Goal: Find specific page/section: Find specific page/section

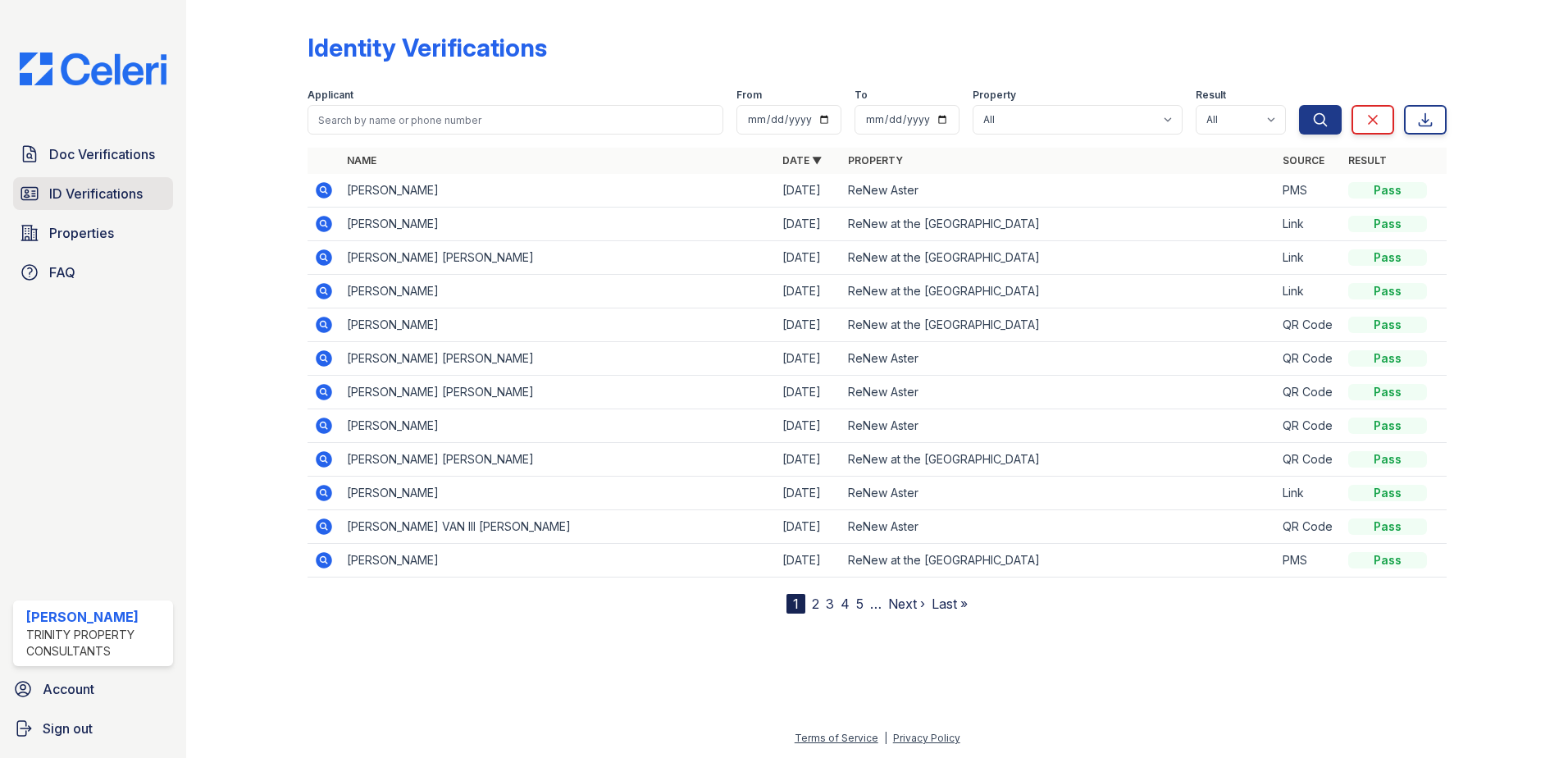
click at [102, 190] on span "ID Verifications" at bounding box center [95, 193] width 93 height 20
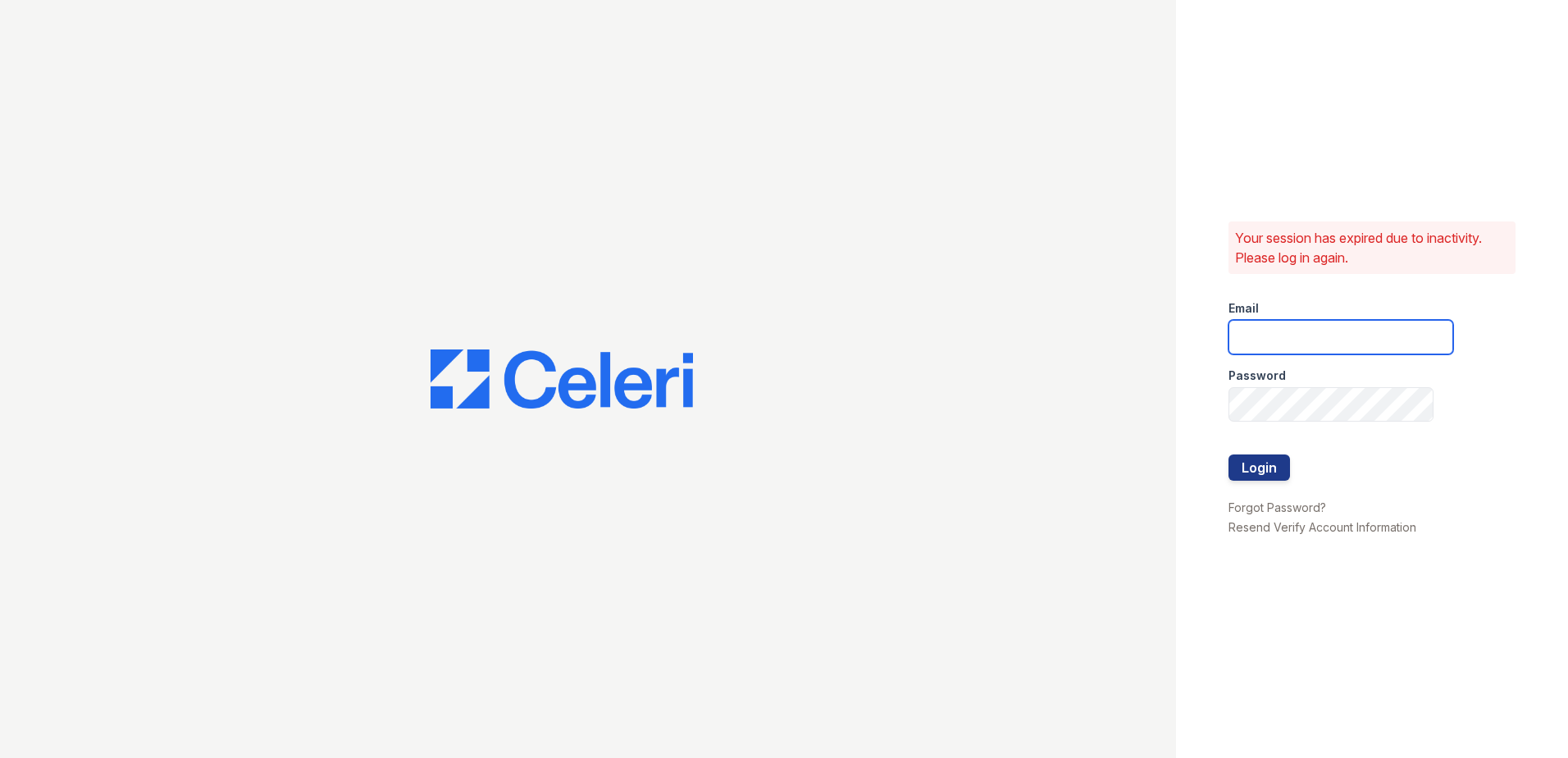
type input "[EMAIL_ADDRESS][DOMAIN_NAME]"
click at [1253, 481] on div at bounding box center [1340, 488] width 224 height 16
click at [1256, 468] on button "Login" at bounding box center [1258, 467] width 61 height 27
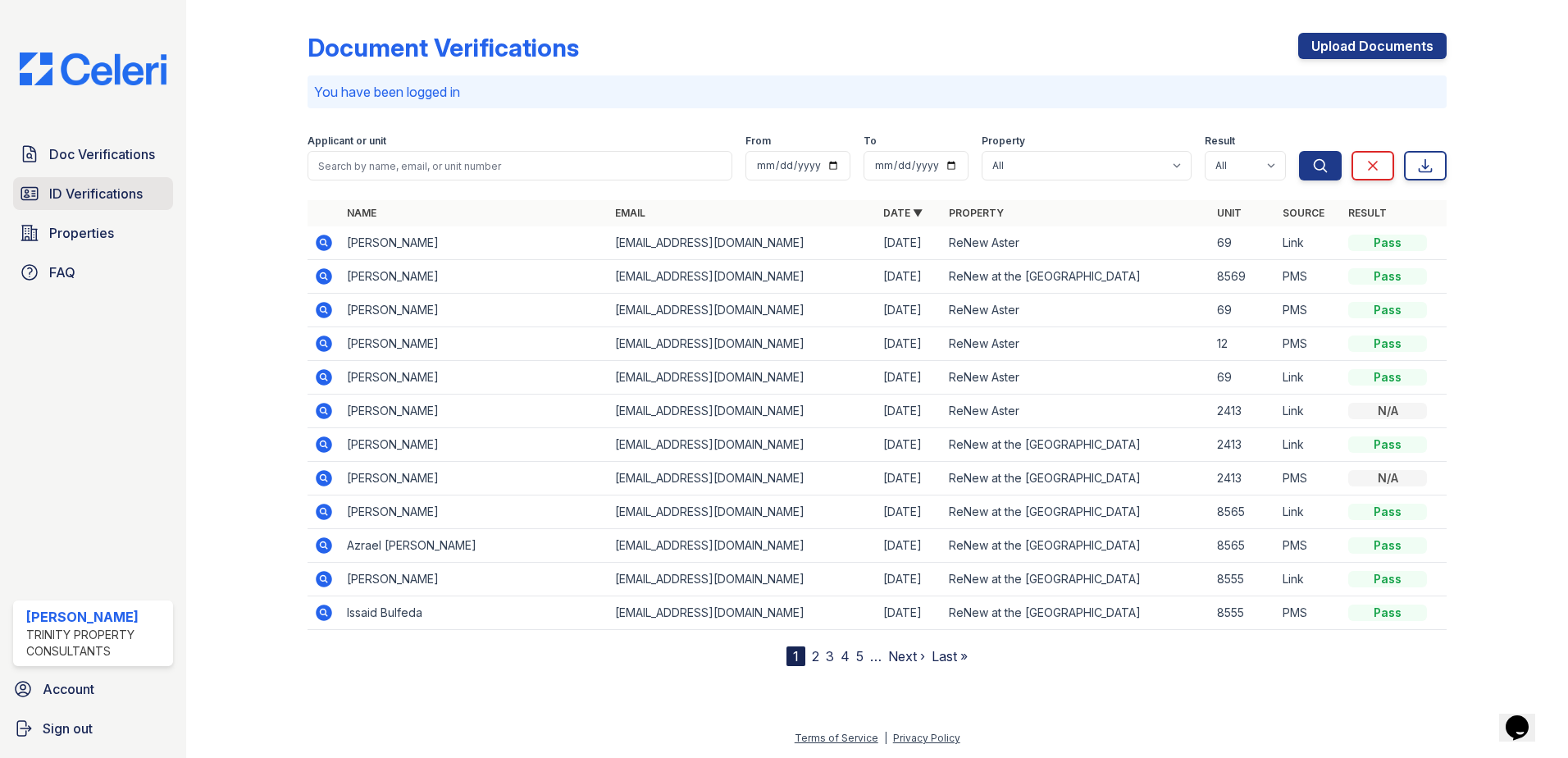
click at [113, 191] on span "ID Verifications" at bounding box center [95, 193] width 93 height 20
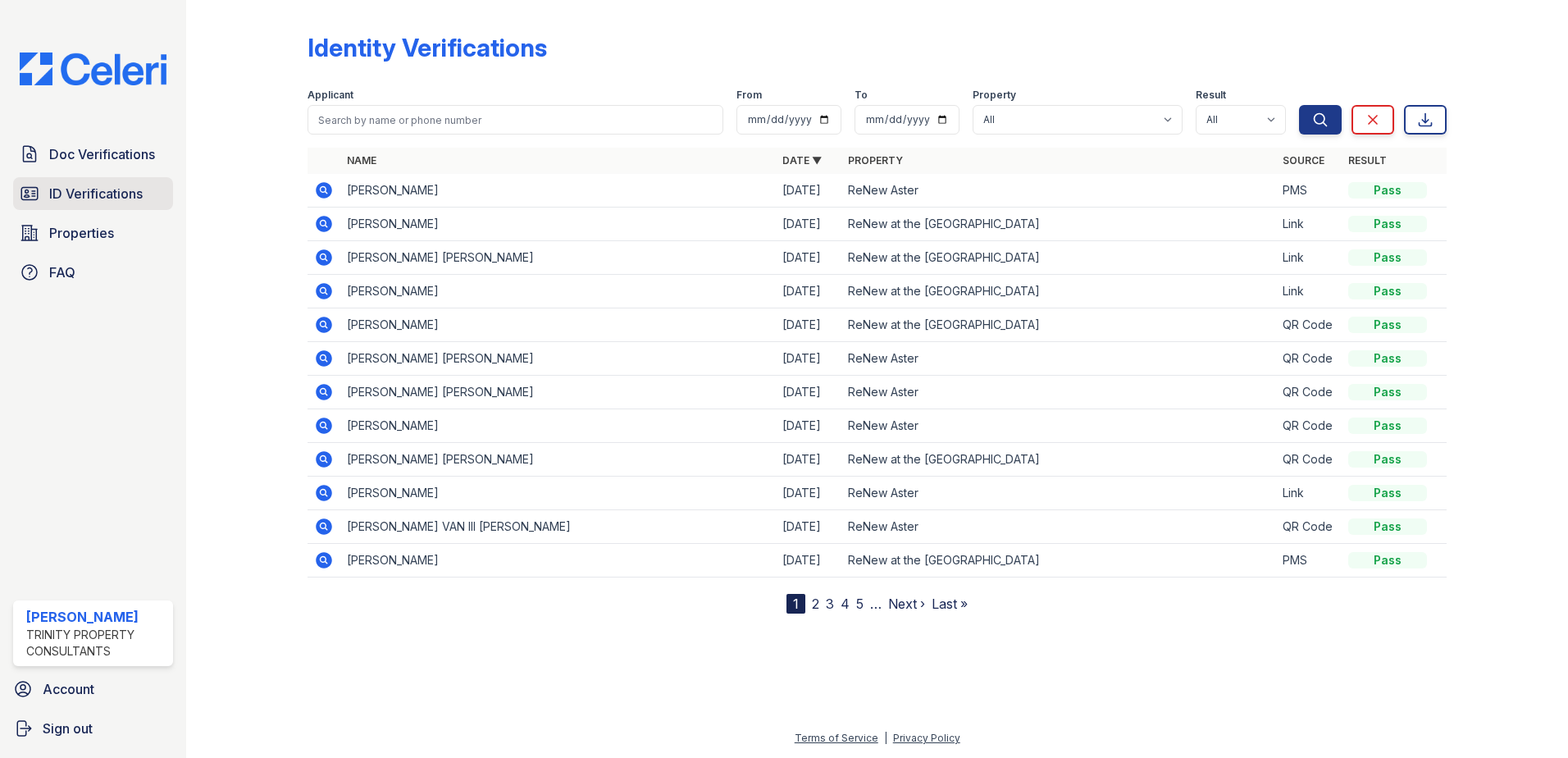
click at [93, 190] on span "ID Verifications" at bounding box center [95, 193] width 93 height 20
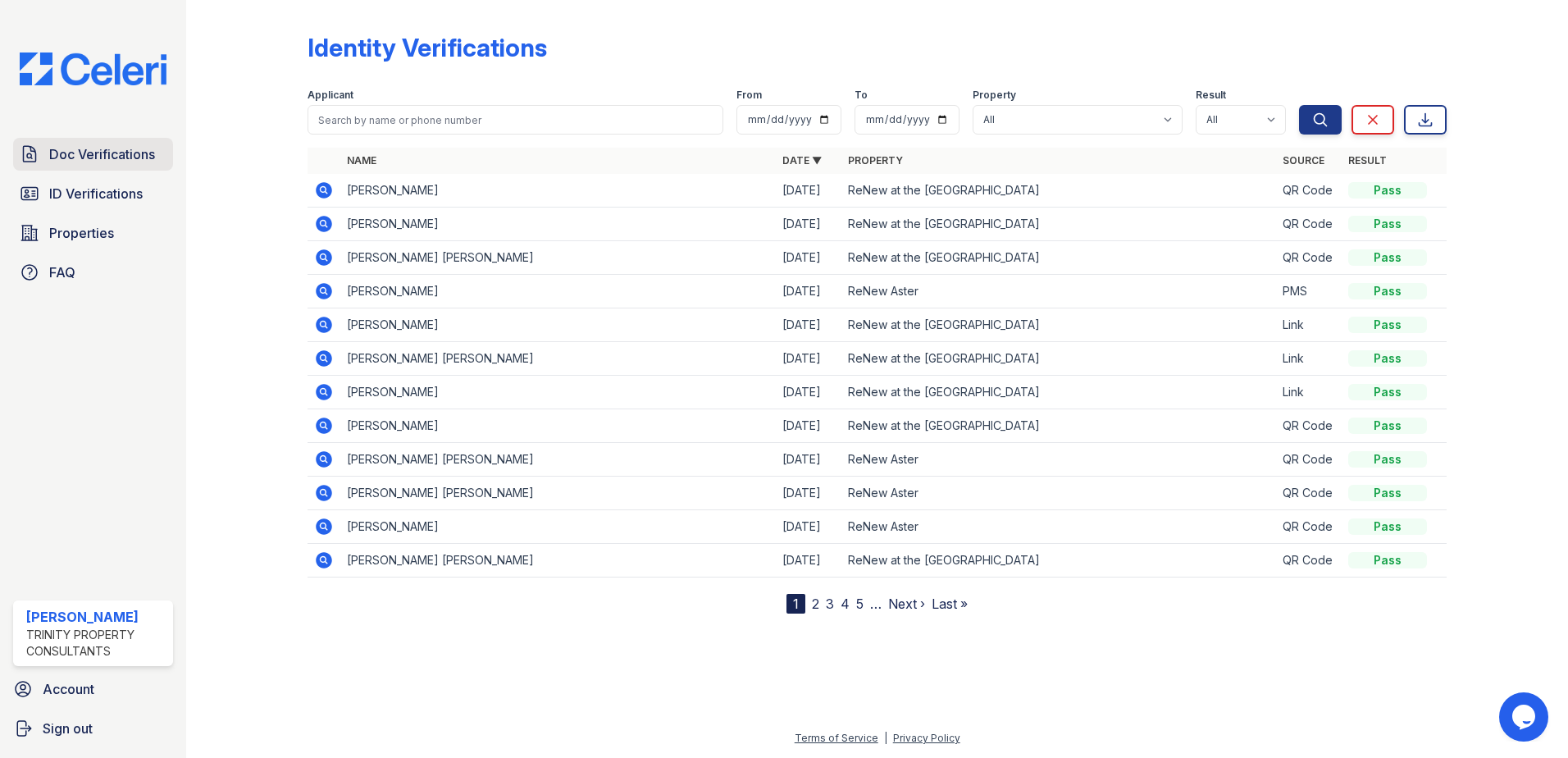
click at [121, 166] on link "Doc Verifications" at bounding box center [93, 153] width 160 height 33
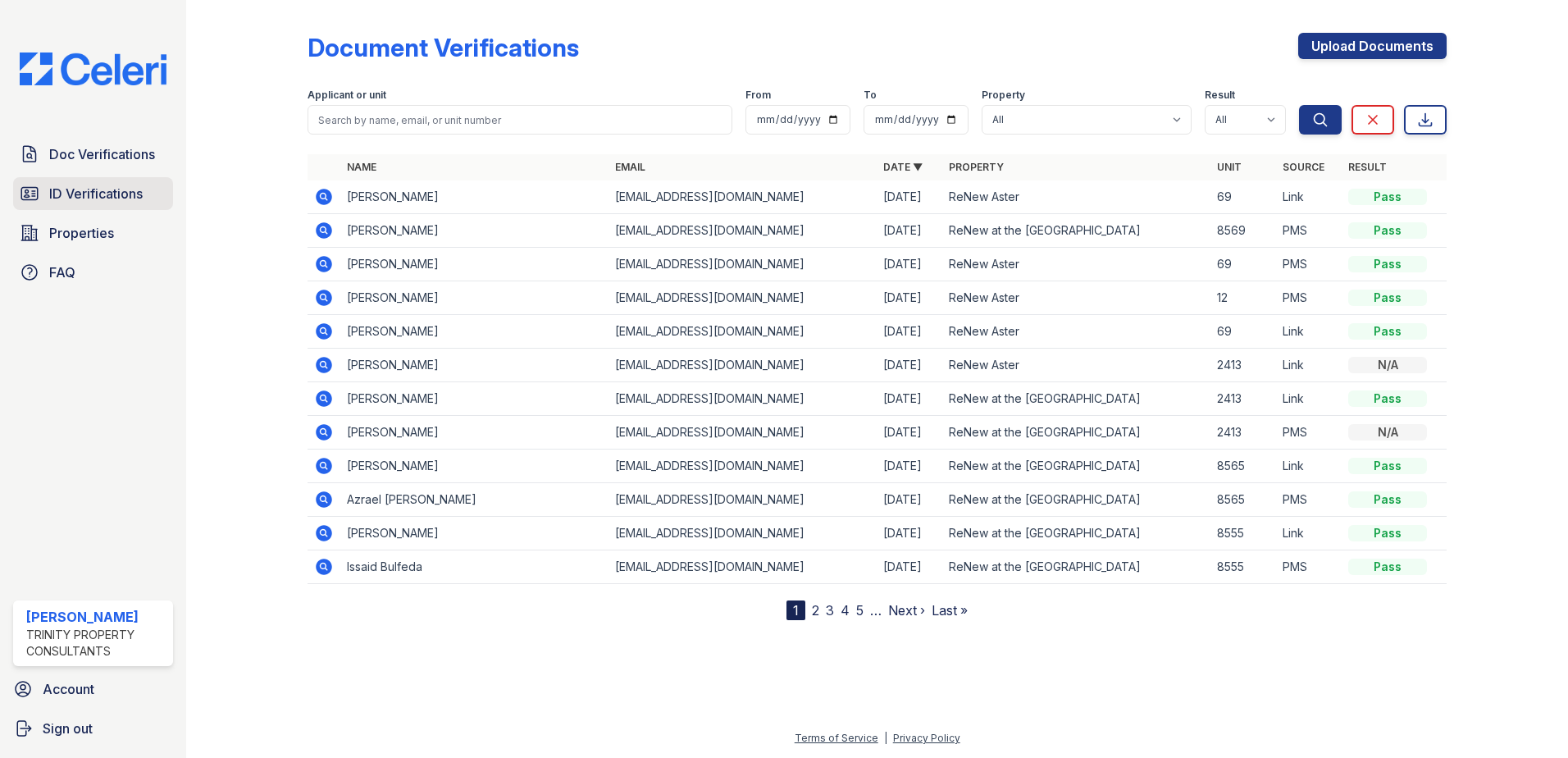
click at [112, 189] on span "ID Verifications" at bounding box center [95, 193] width 93 height 20
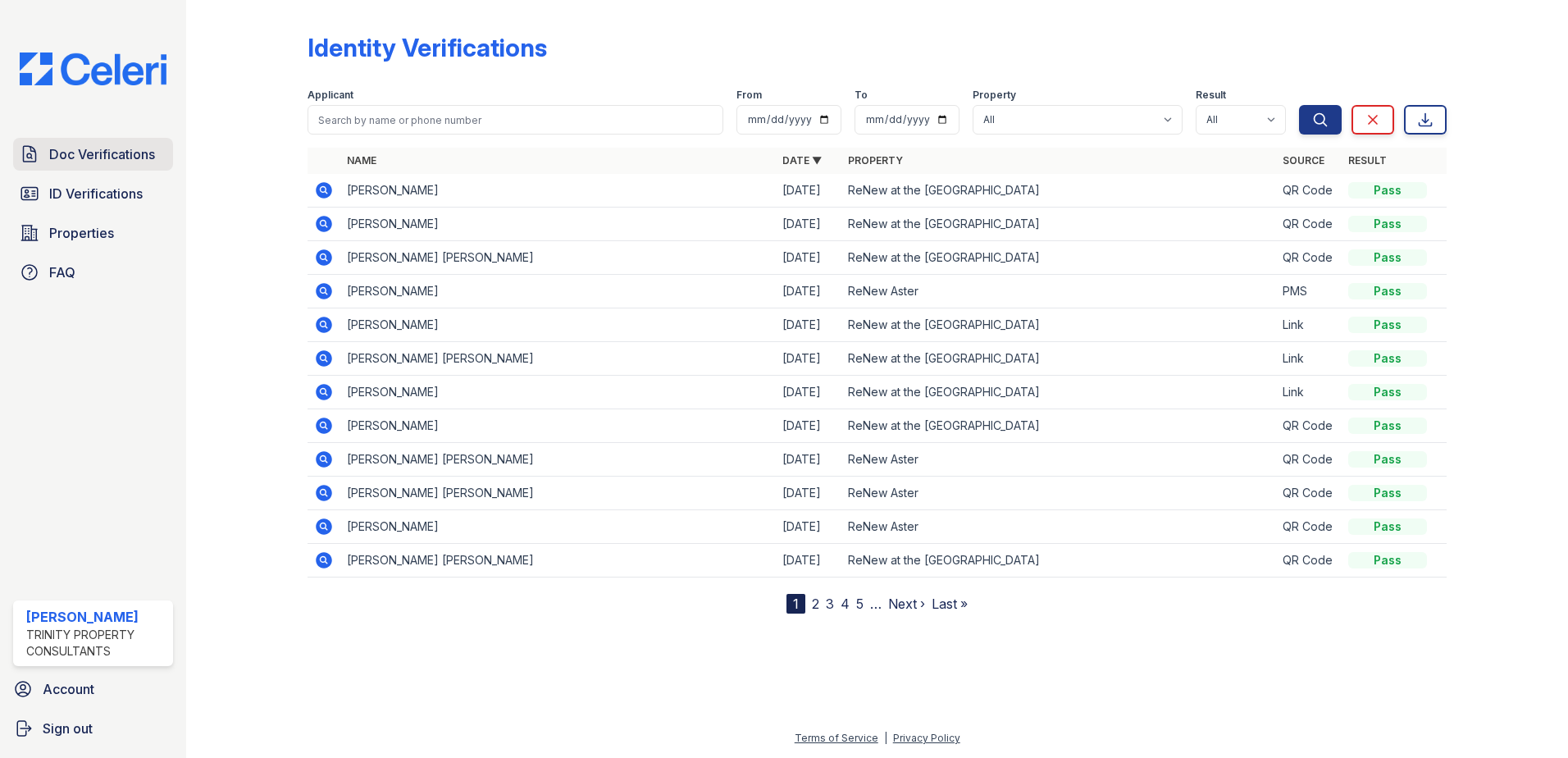
click at [114, 156] on span "Doc Verifications" at bounding box center [101, 154] width 106 height 20
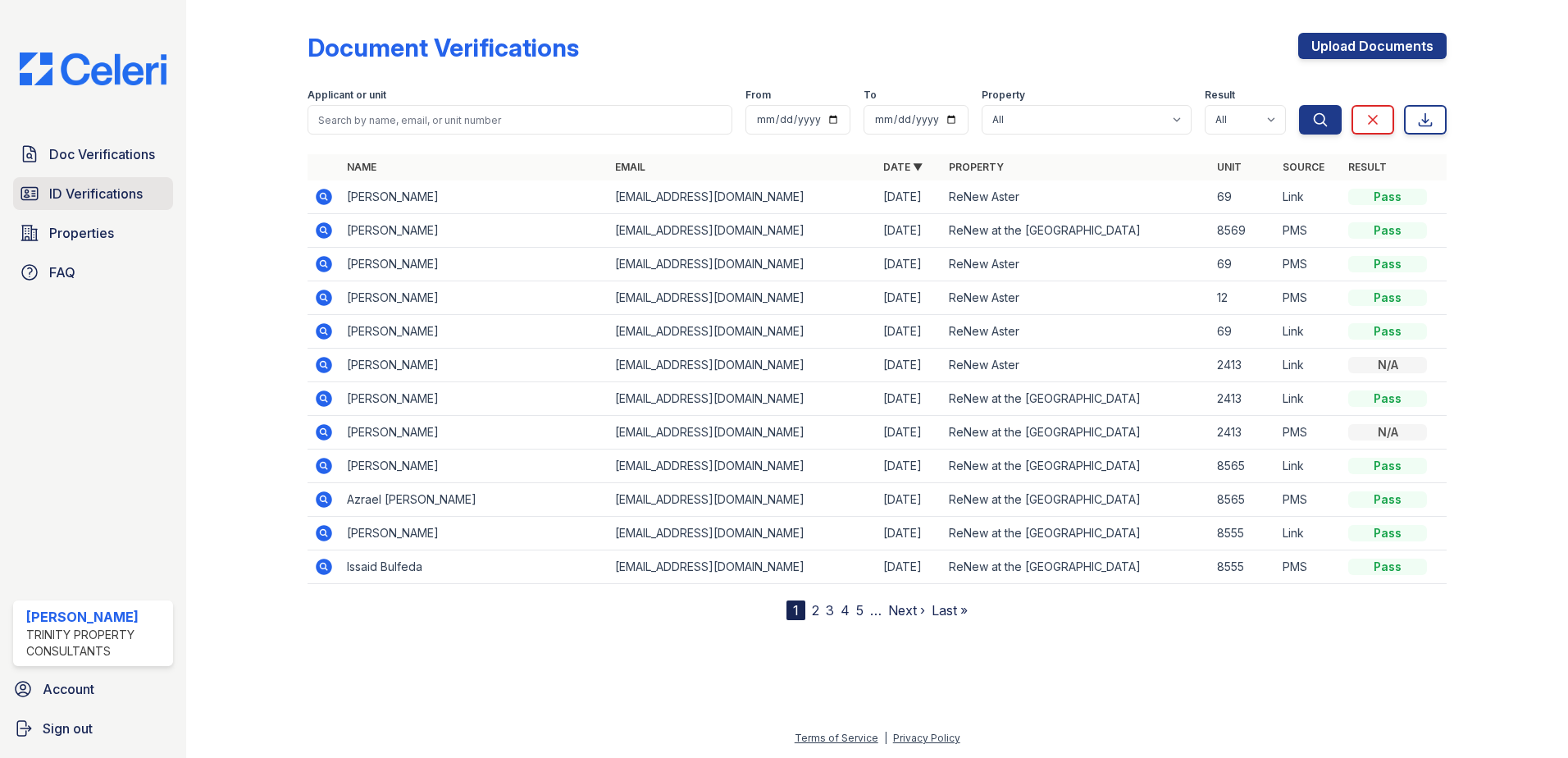
click at [112, 190] on span "ID Verifications" at bounding box center [95, 193] width 93 height 20
